Goal: Task Accomplishment & Management: Complete application form

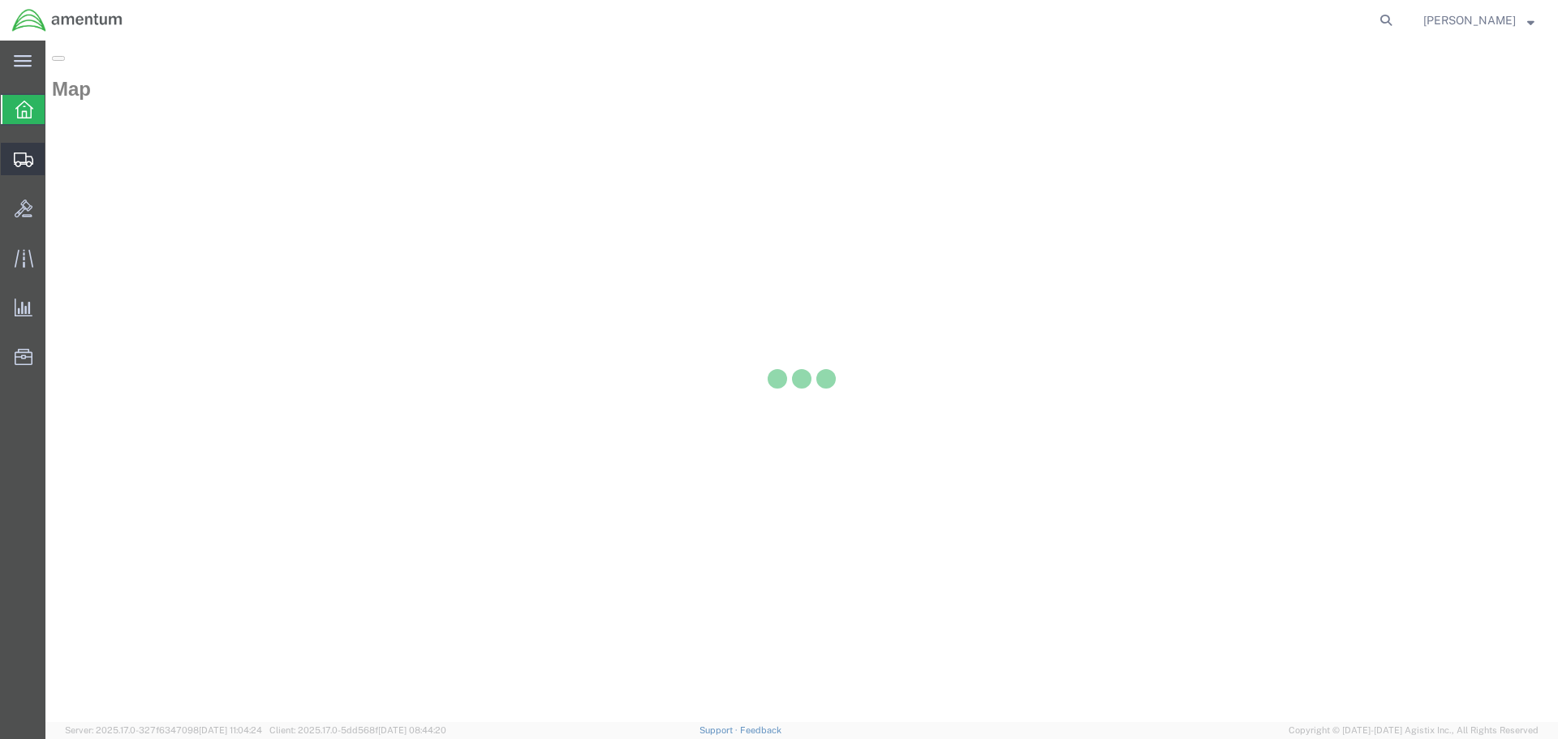
click at [19, 167] on div at bounding box center [23, 159] width 45 height 32
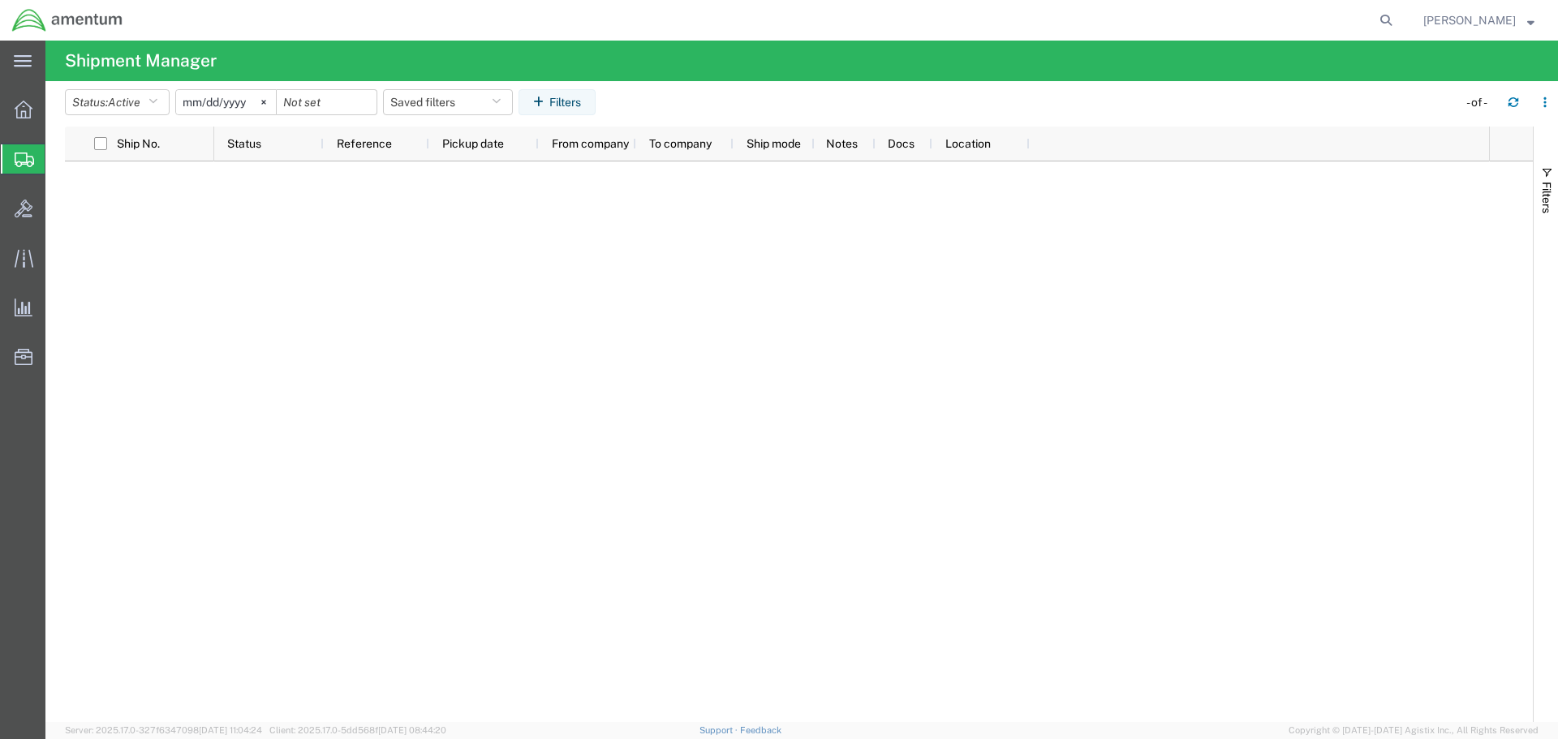
click at [0, 0] on span "Create Shipment" at bounding box center [0, 0] width 0 height 0
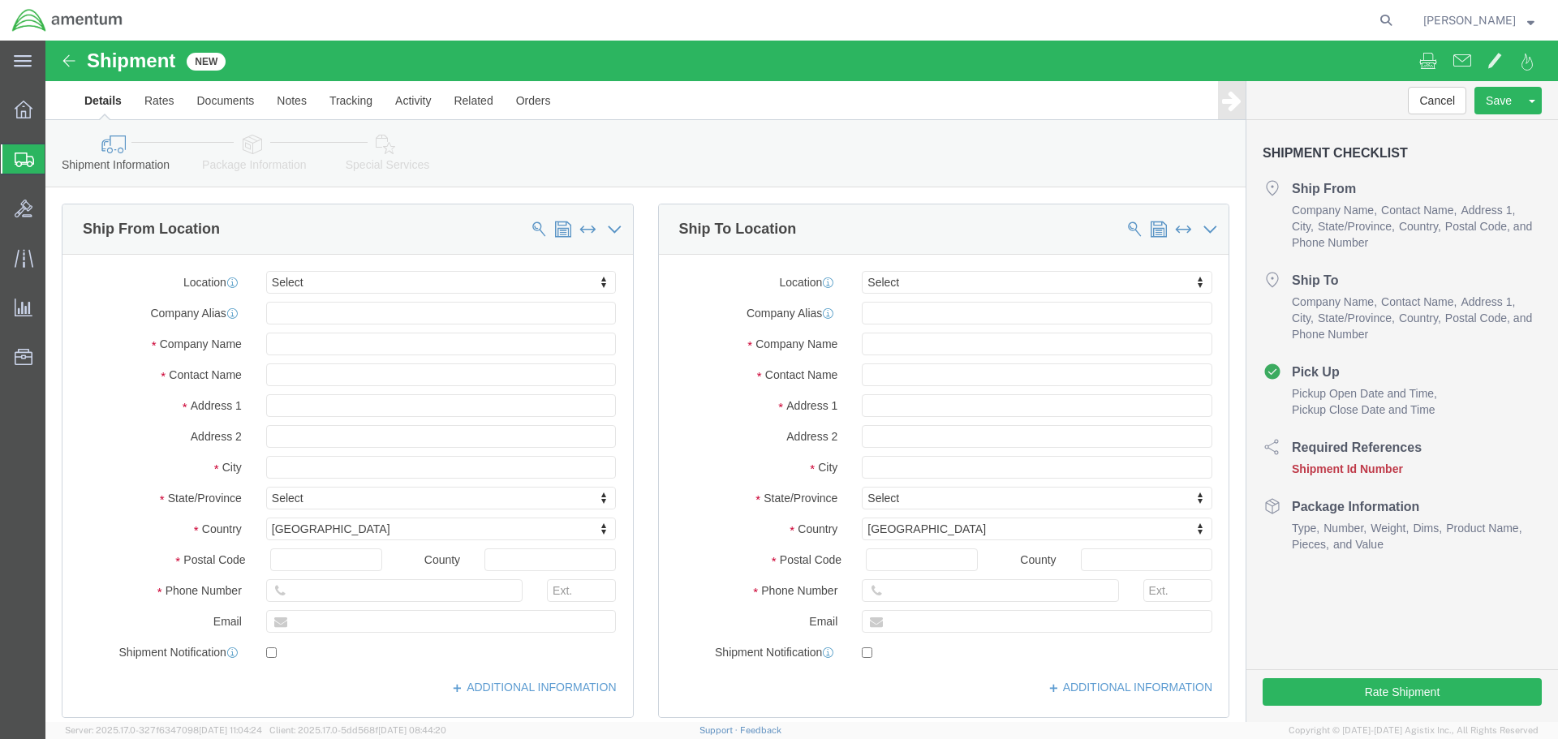
select select
click input "text"
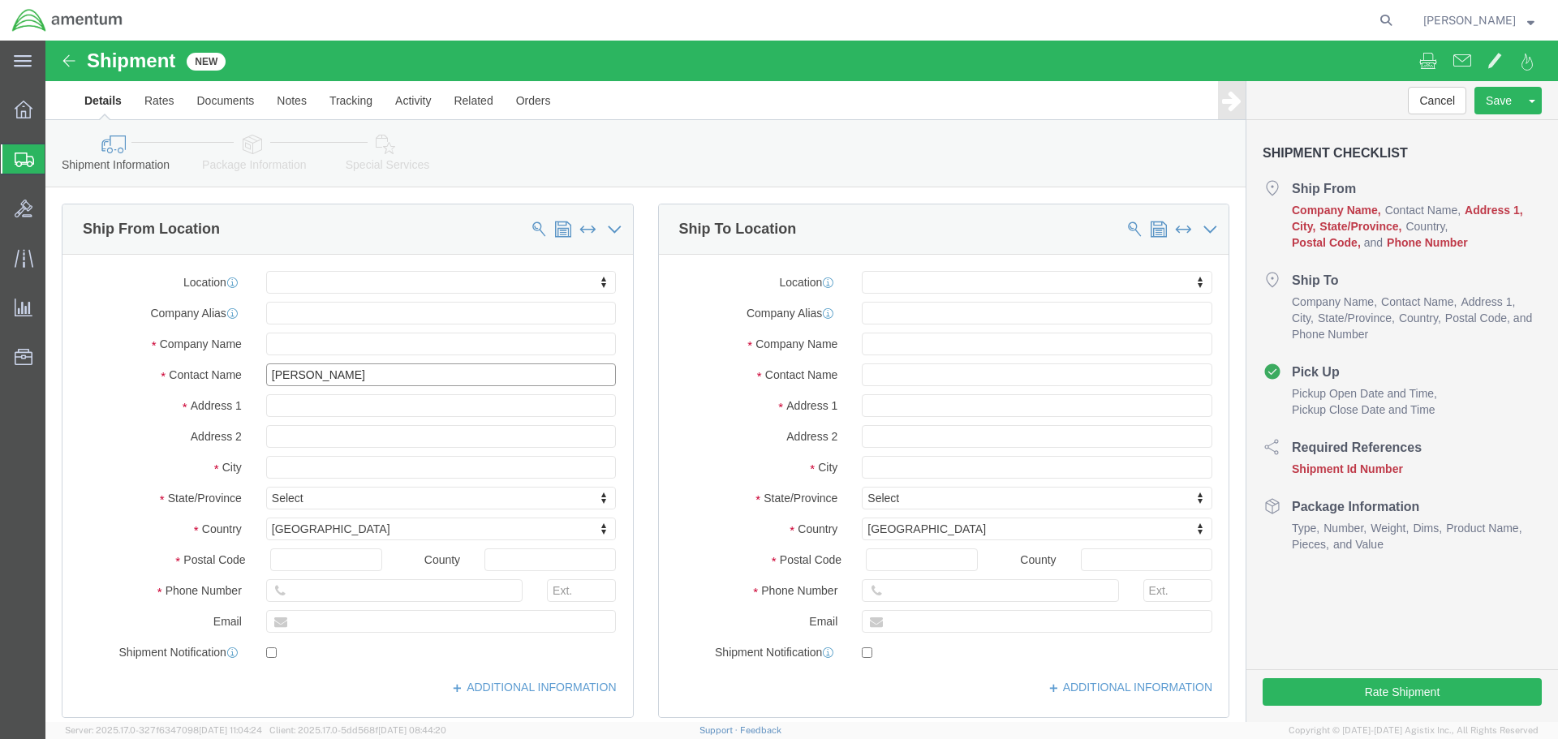
type input "[PERSON_NAME]"
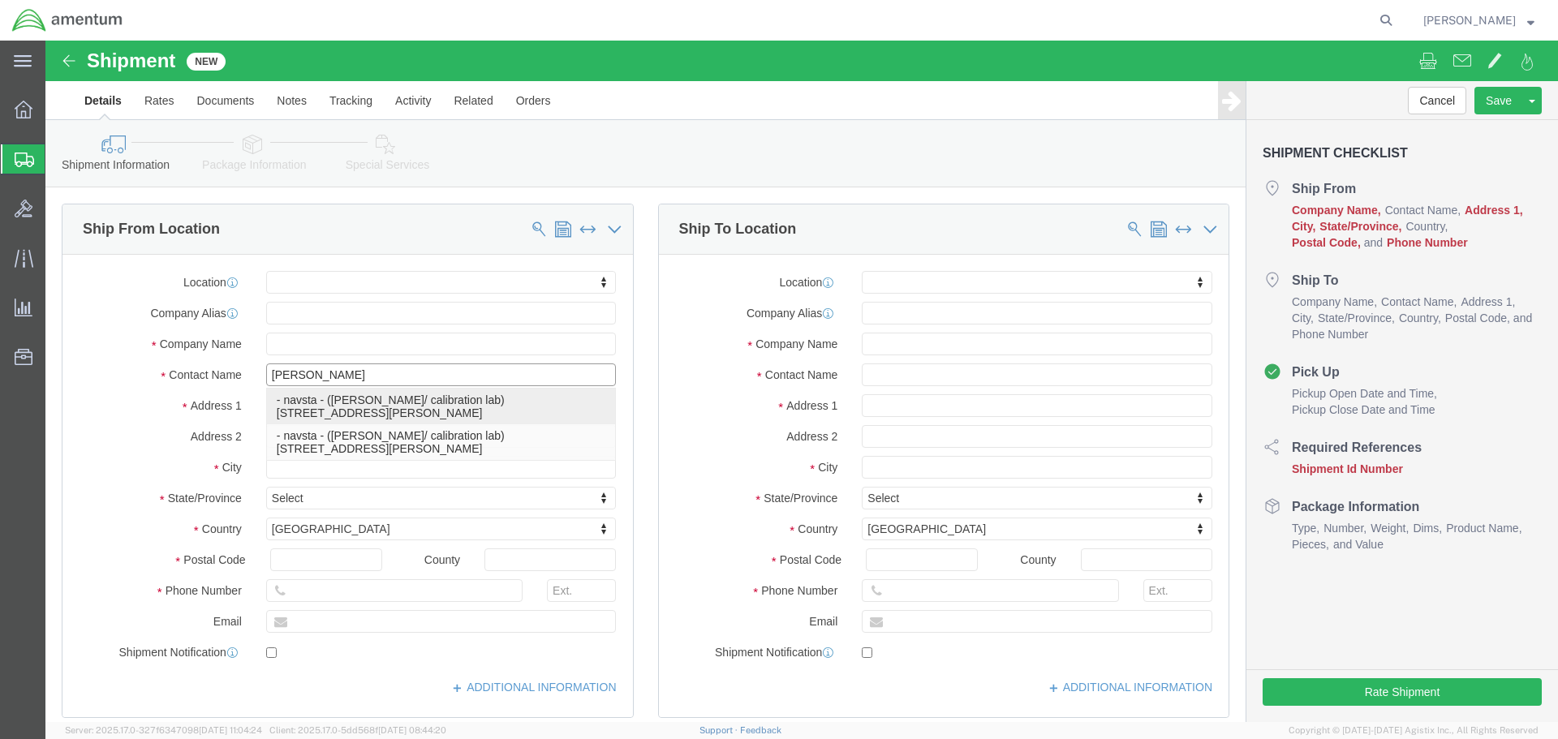
click p "- navsta - ([PERSON_NAME]/ calibration lab) [STREET_ADDRESS][PERSON_NAME]"
select select "RI"
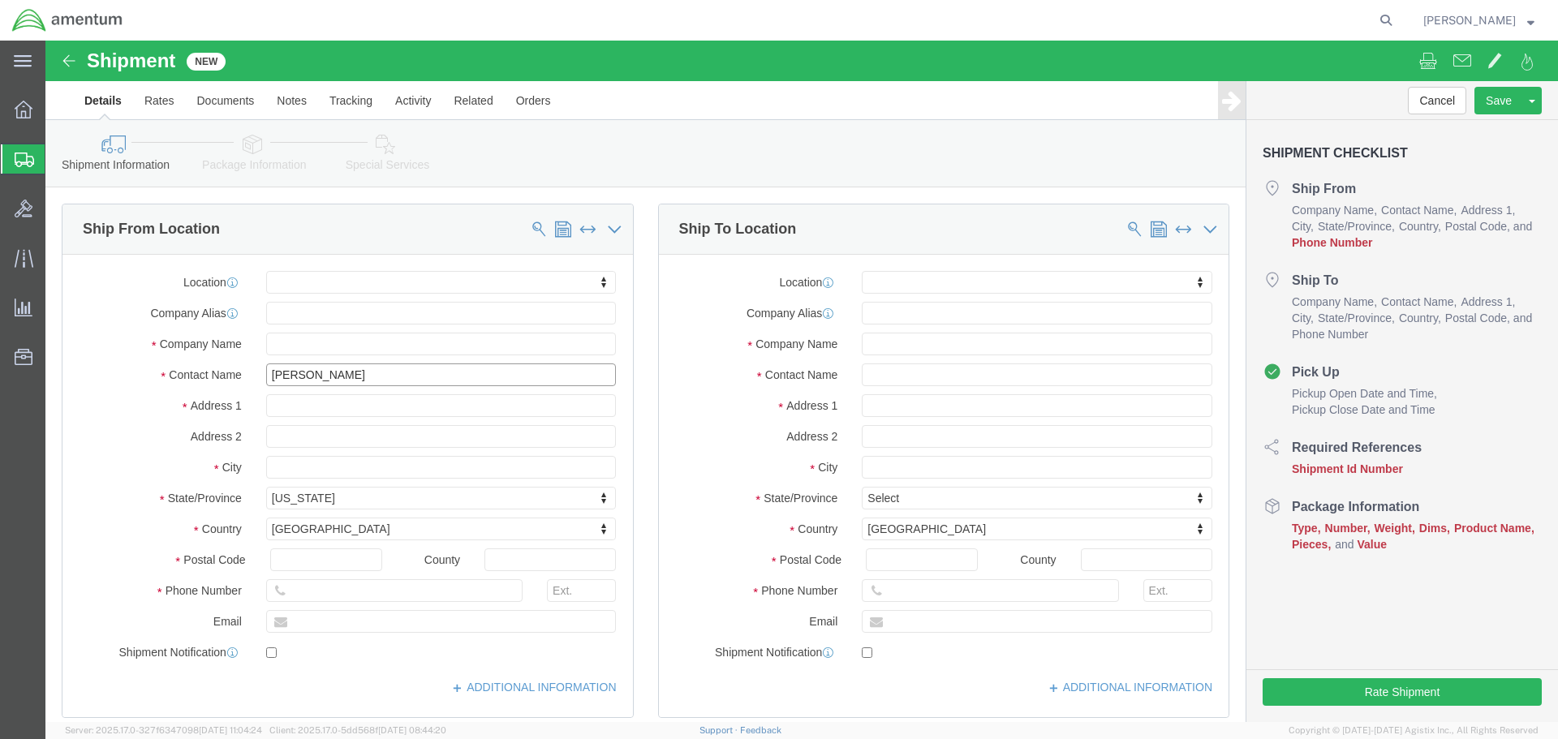
type input "[PERSON_NAME]/ calibration lab"
drag, startPoint x: 347, startPoint y: 372, endPoint x: 157, endPoint y: 371, distance: 189.1
click label "Address 1"
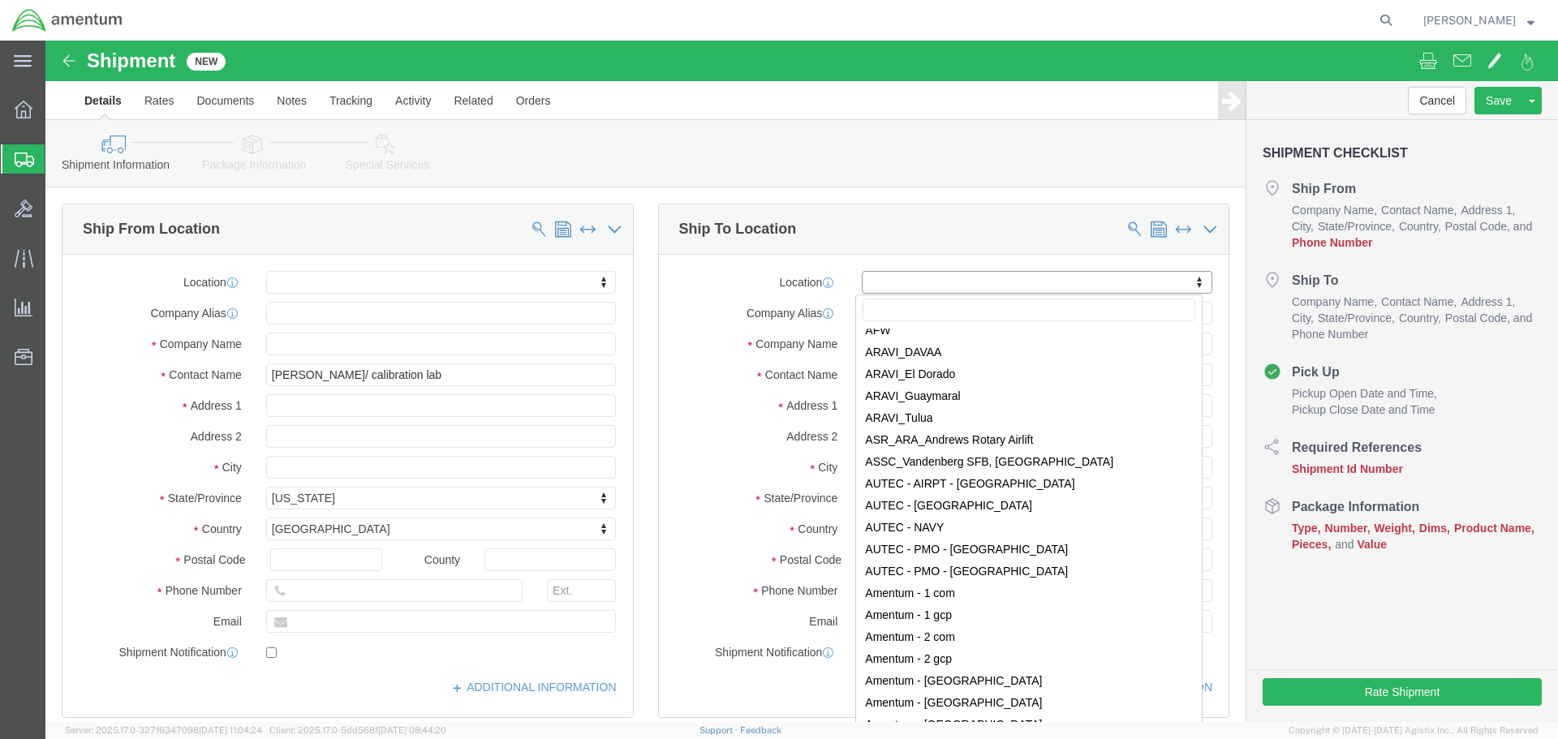
scroll to position [2597, 0]
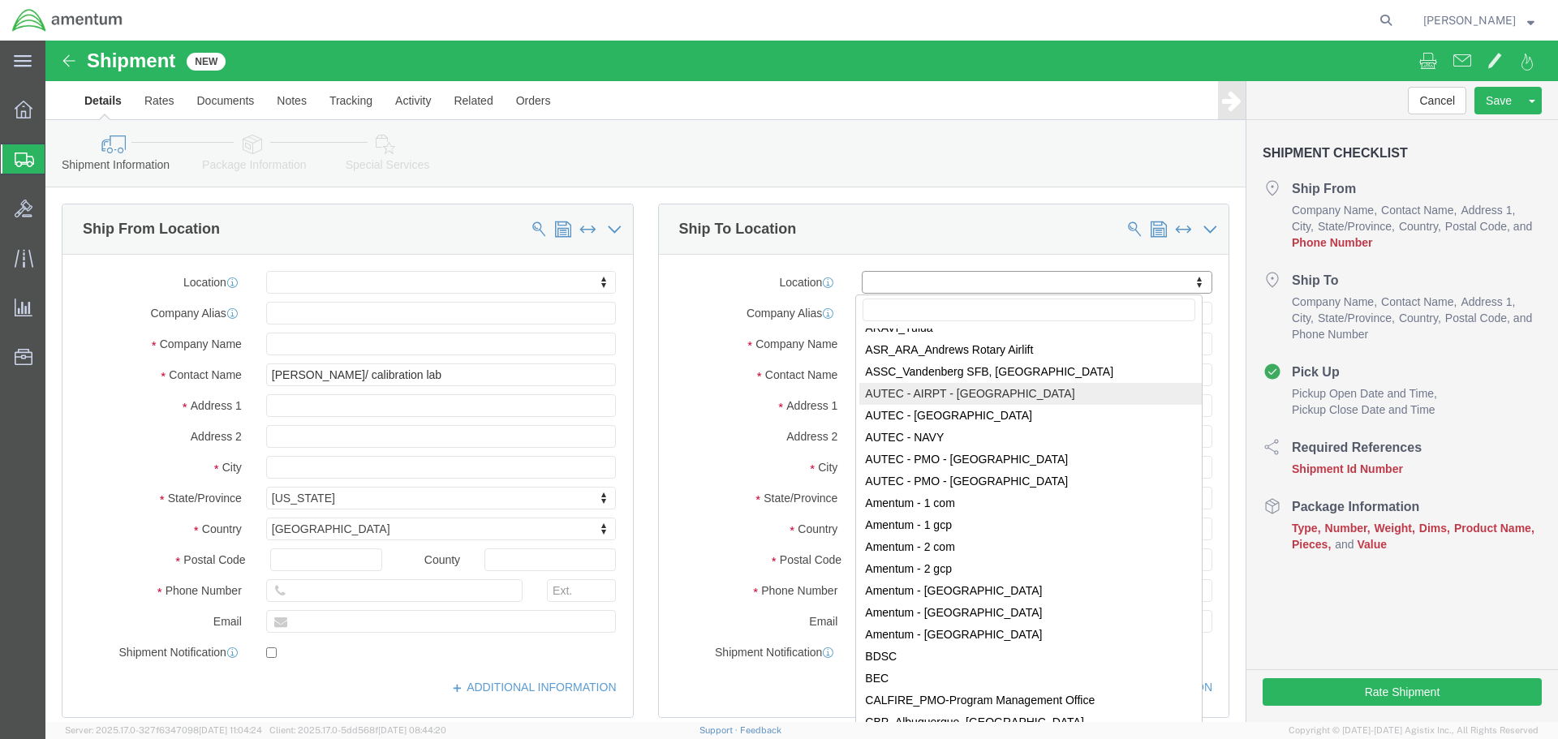
select select "53953"
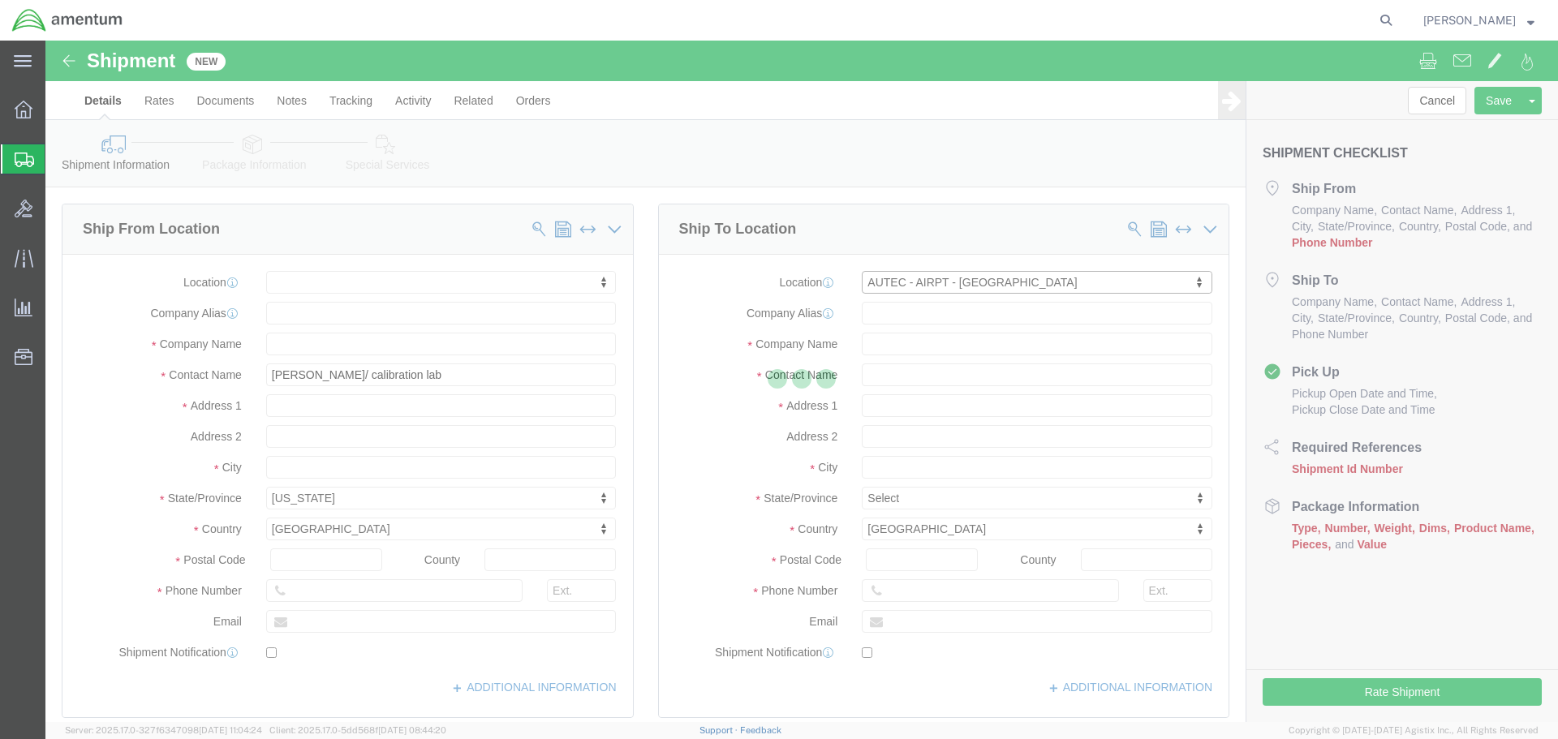
select select "FL"
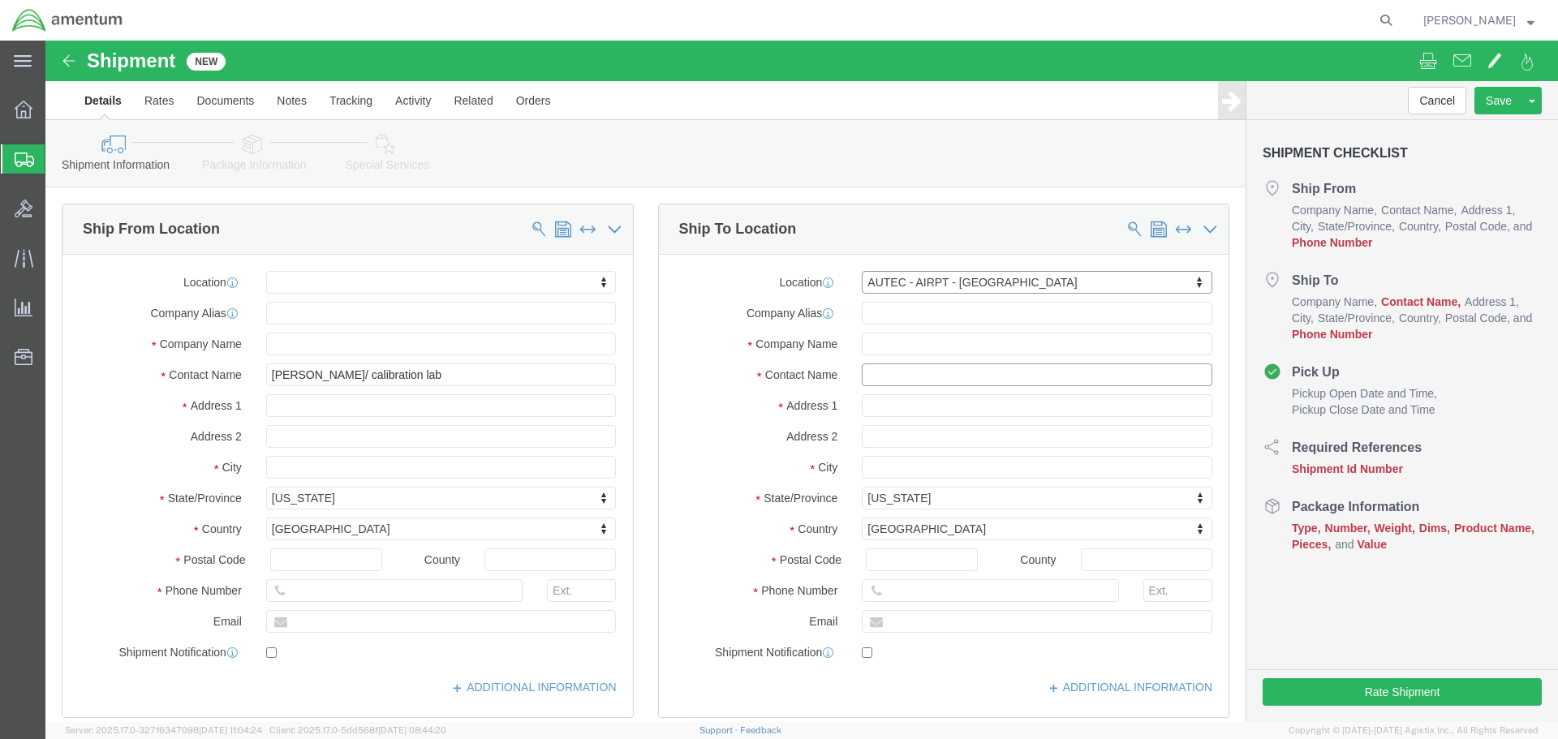
click input "text"
type input "[PERSON_NAME]"
type input "[STREET_ADDRESS]"
type input "[GEOGRAPHIC_DATA]"
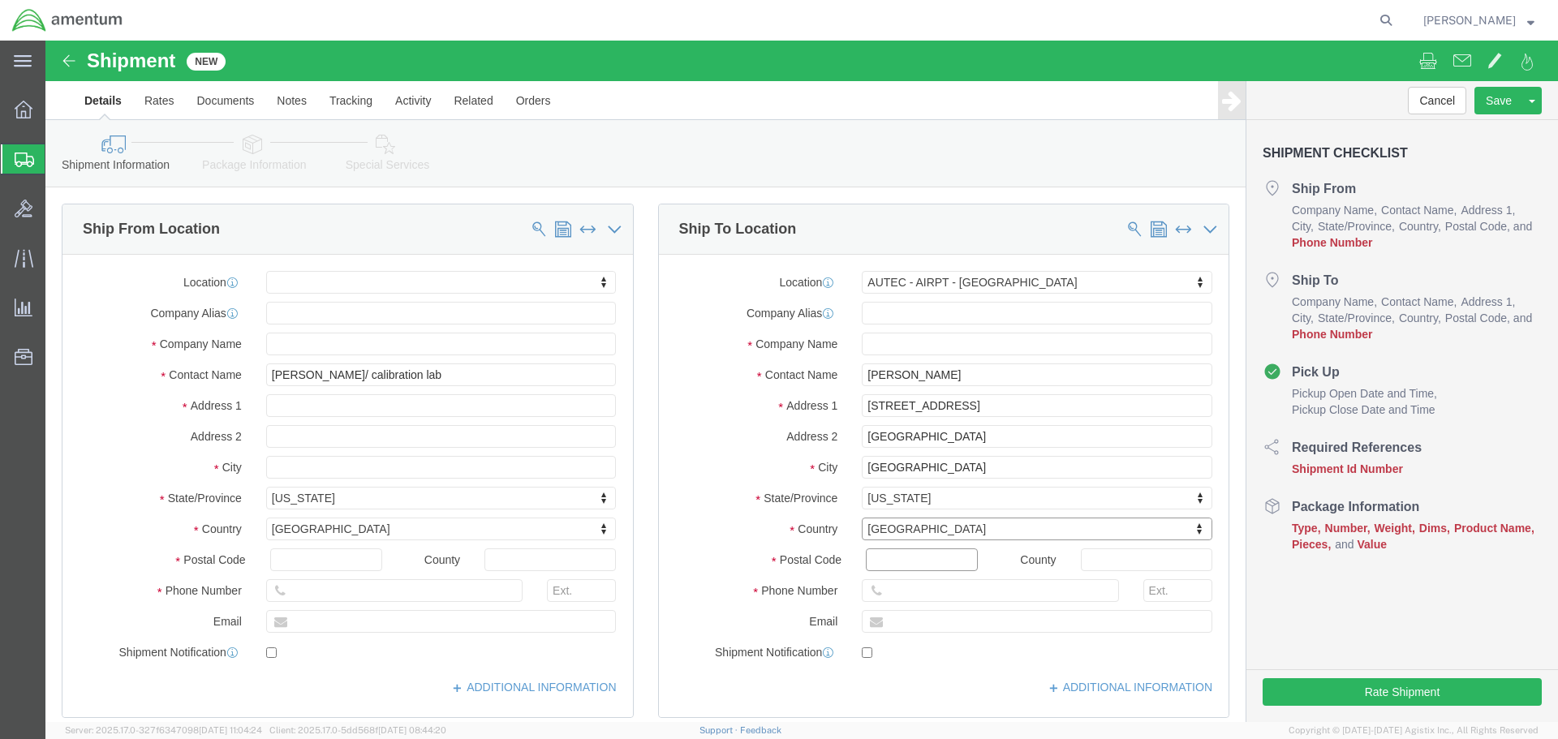
type input "33406"
type input "5616712711"
click div
click input "text"
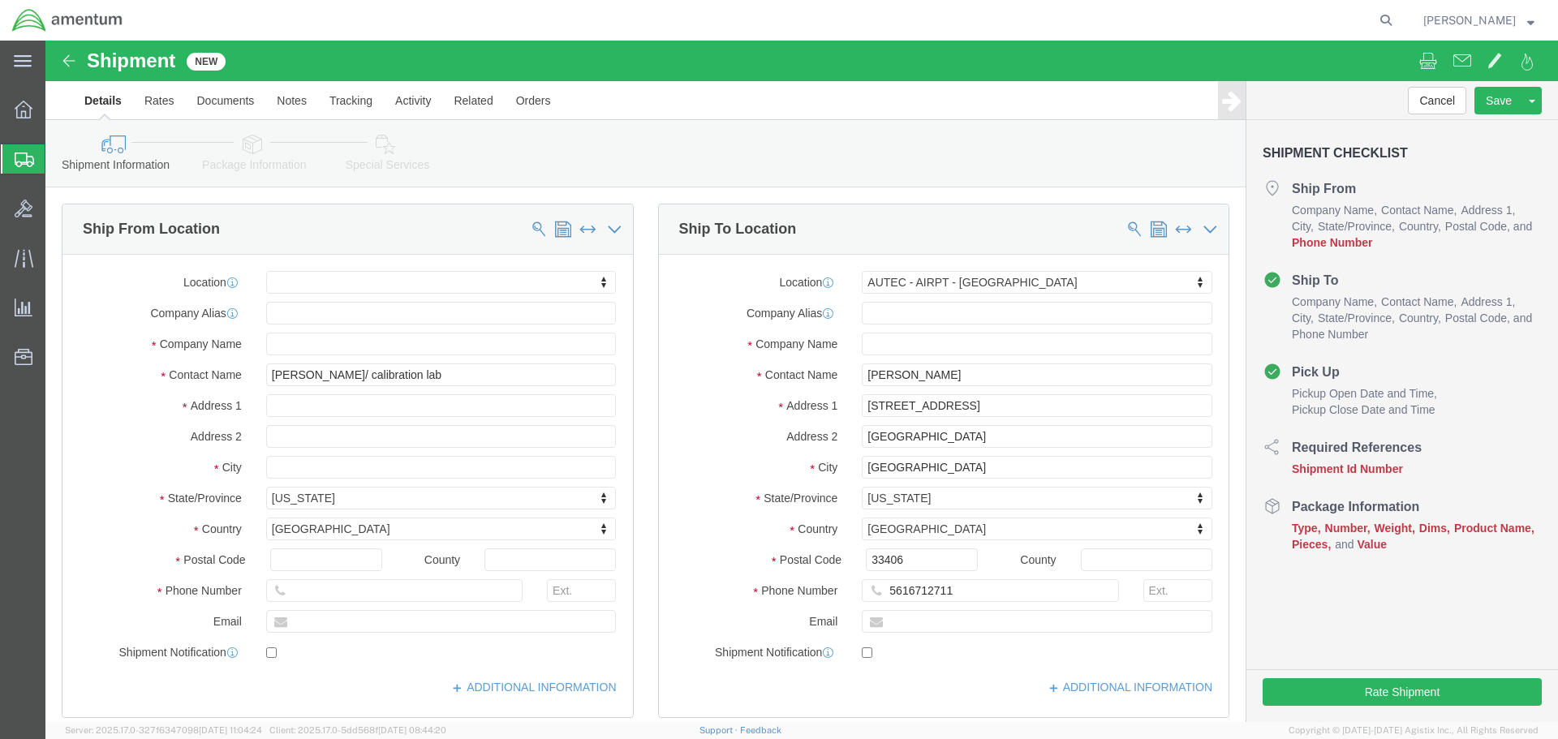
click div "County"
click input "text"
drag, startPoint x: 408, startPoint y: 540, endPoint x: 406, endPoint y: 552, distance: 11.6
click input "text"
click at [26, 103] on icon at bounding box center [24, 110] width 18 height 18
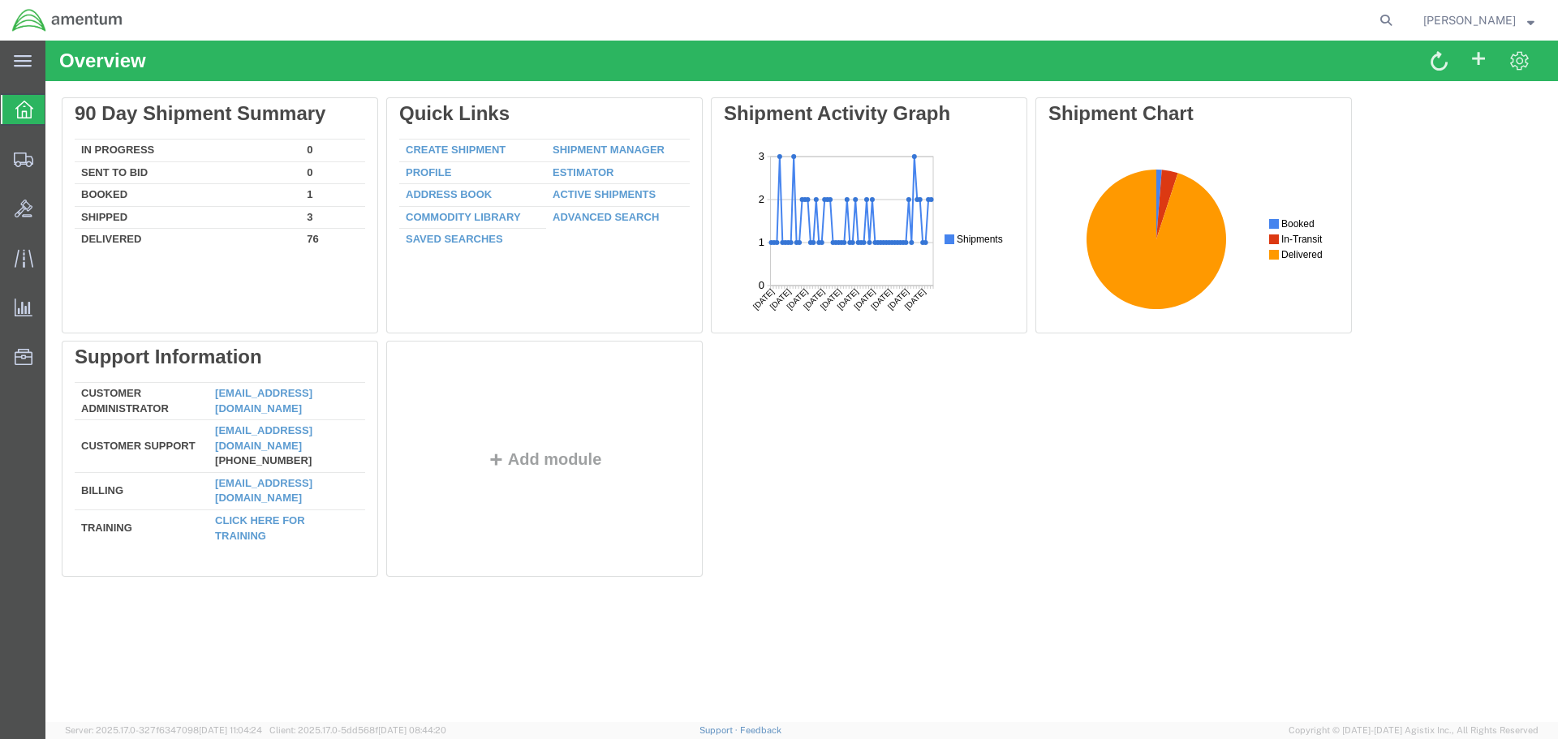
click at [1530, 17] on strong "button" at bounding box center [1530, 20] width 7 height 6
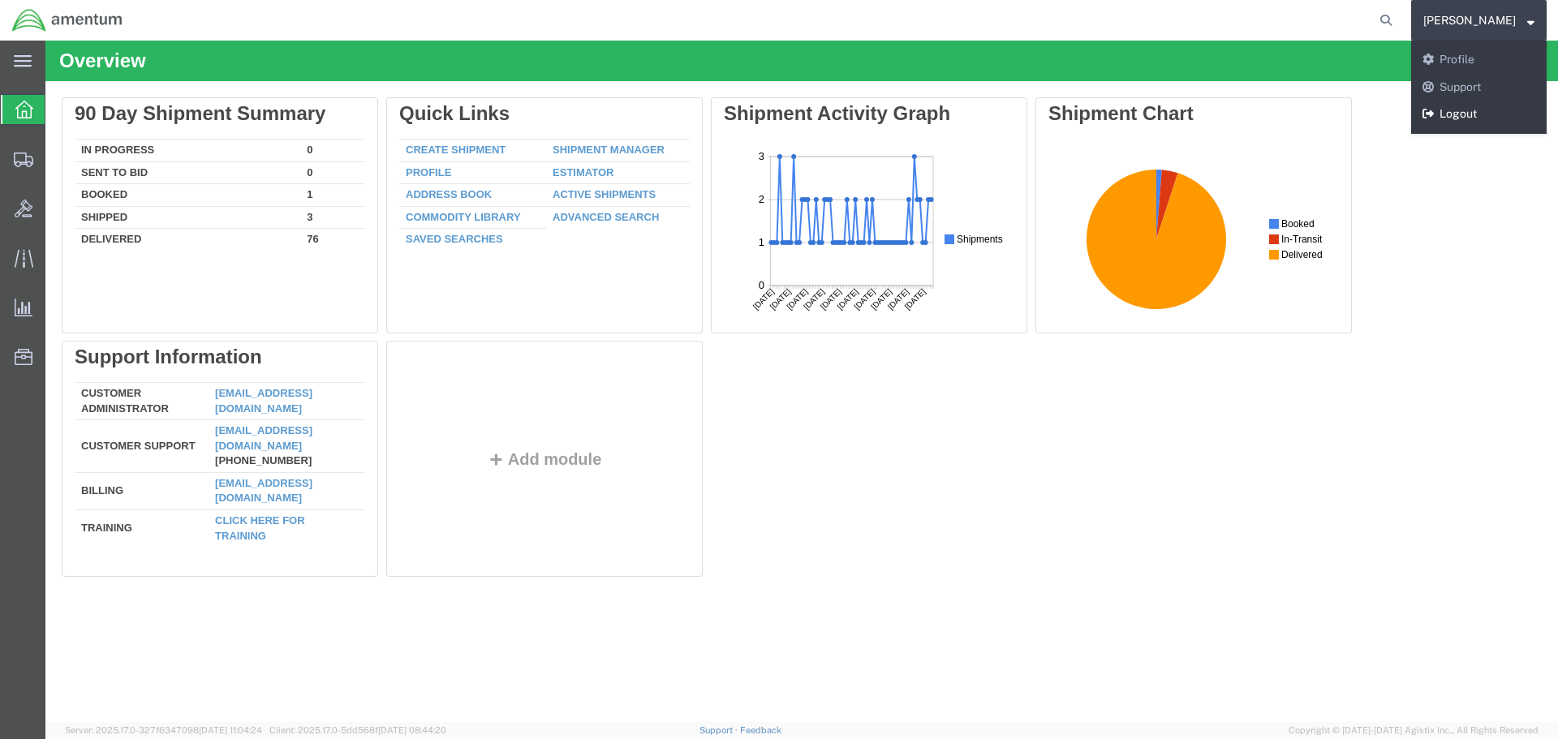
click at [1466, 114] on link "Logout" at bounding box center [1479, 115] width 136 height 28
